Goal: Transaction & Acquisition: Book appointment/travel/reservation

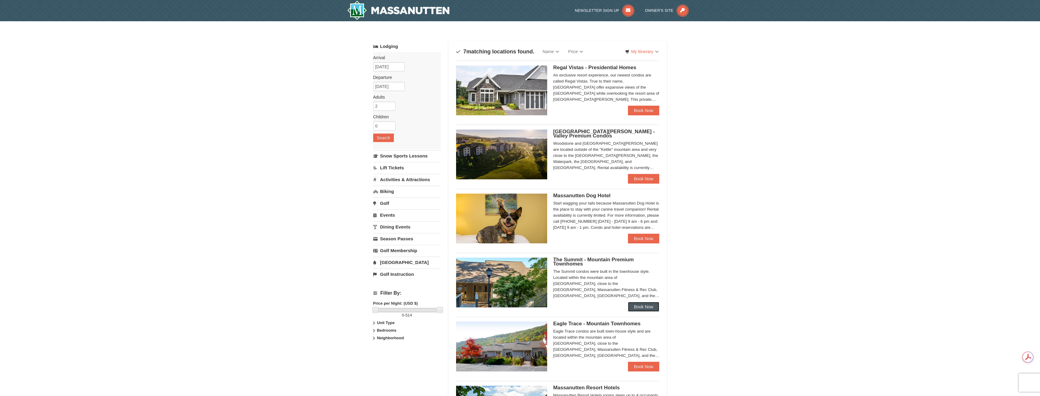
click at [650, 305] on link "Book Now" at bounding box center [644, 307] width 32 height 10
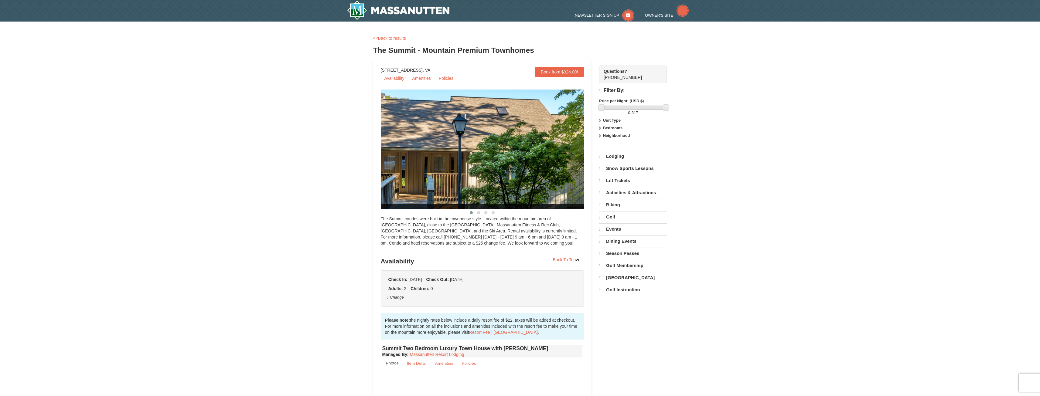
select select "10"
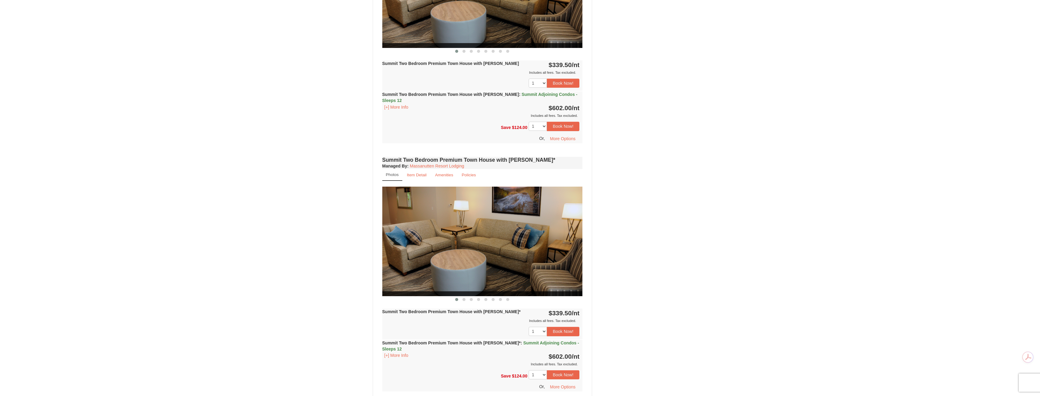
scroll to position [397, 0]
